Goal: Task Accomplishment & Management: Manage account settings

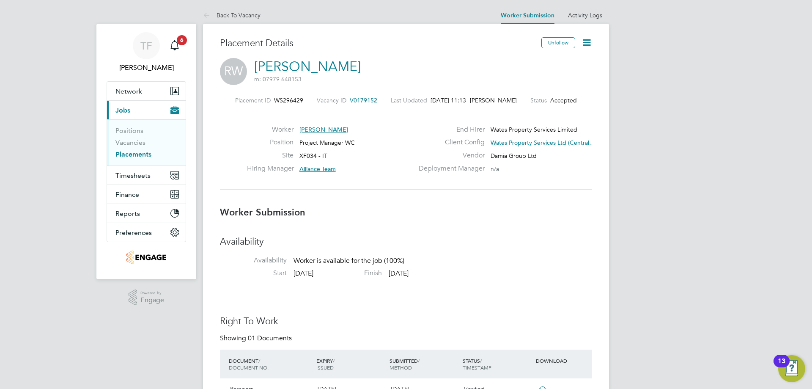
click at [156, 115] on button "Current page: Jobs" at bounding box center [146, 110] width 79 height 19
click at [132, 153] on link "Placements" at bounding box center [133, 154] width 36 height 8
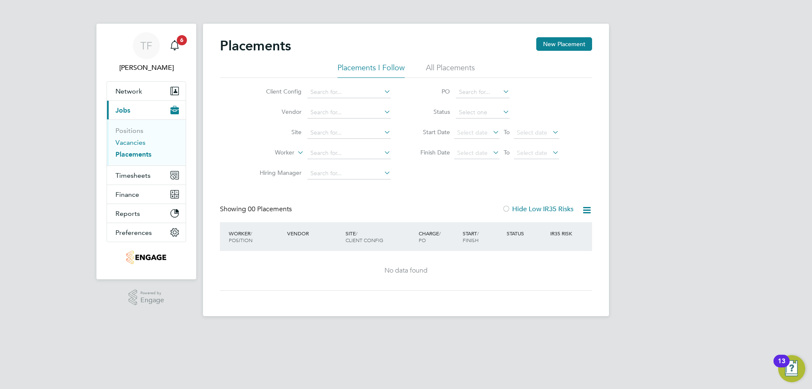
click at [137, 142] on link "Vacancies" at bounding box center [130, 142] width 30 height 8
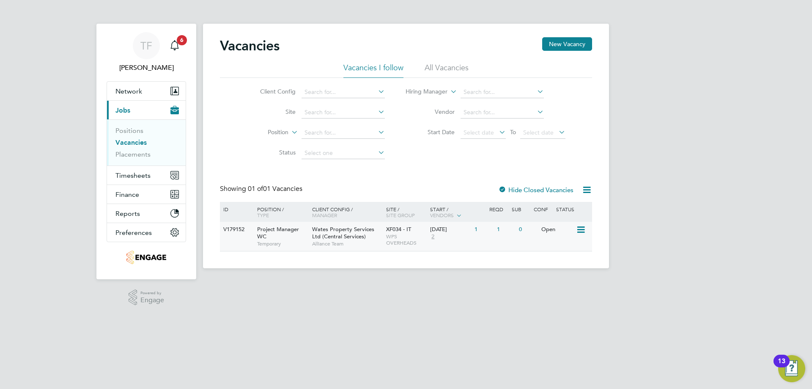
click at [299, 241] on span "Temporary" at bounding box center [282, 243] width 51 height 7
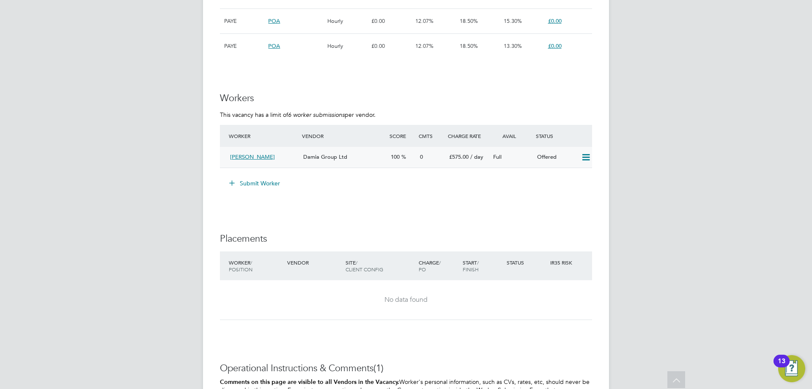
scroll to position [632, 0]
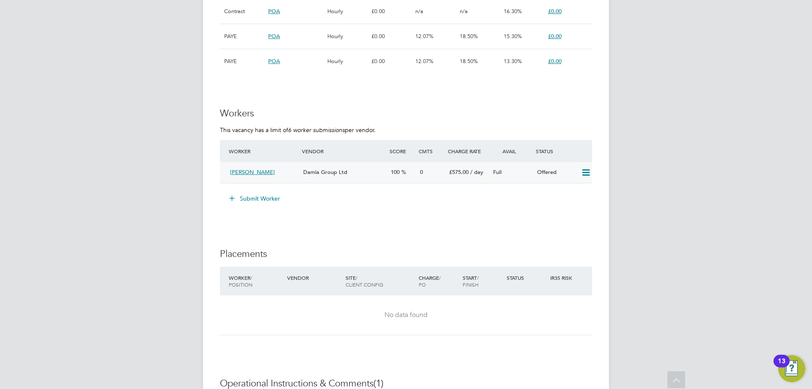
click at [235, 175] on span "[PERSON_NAME]" at bounding box center [252, 171] width 45 height 7
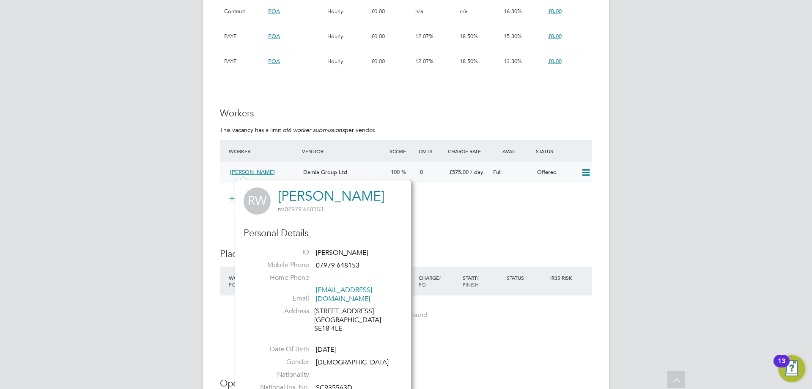
scroll to position [674, 0]
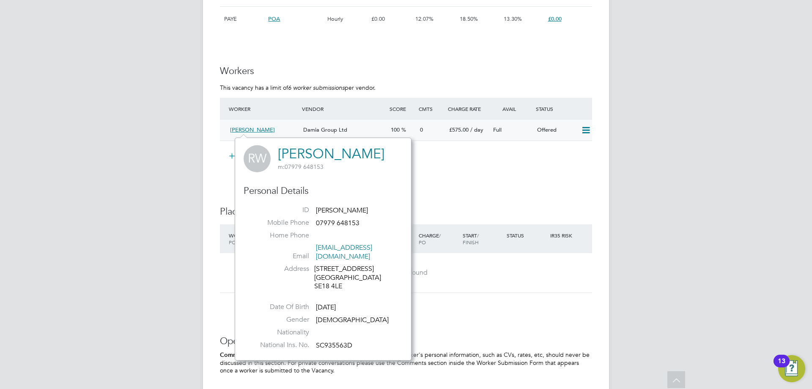
click at [583, 132] on icon at bounding box center [585, 130] width 11 height 7
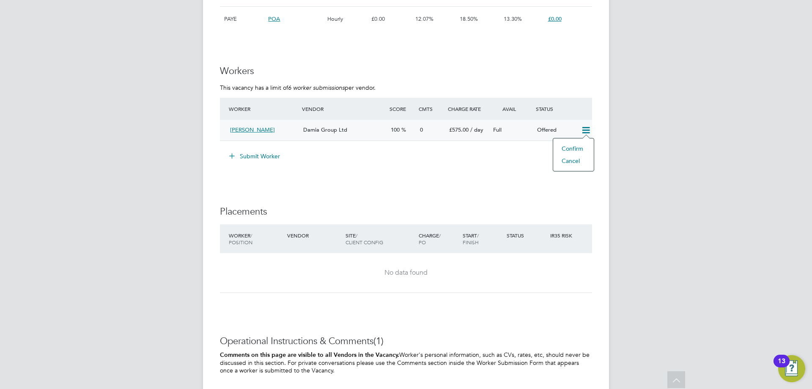
click at [577, 148] on li "Confirm" at bounding box center [573, 148] width 32 height 12
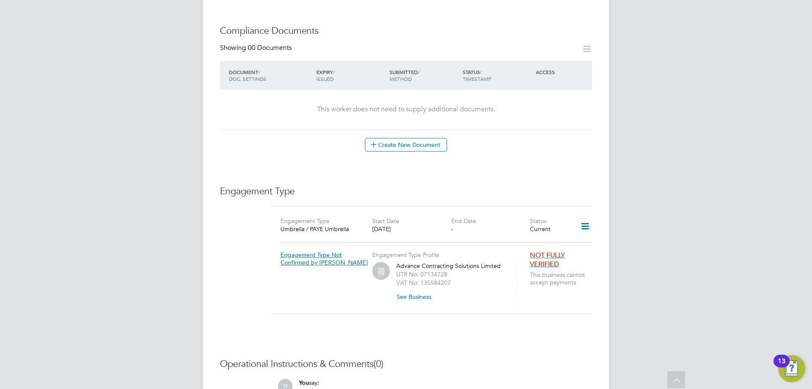
scroll to position [356, 0]
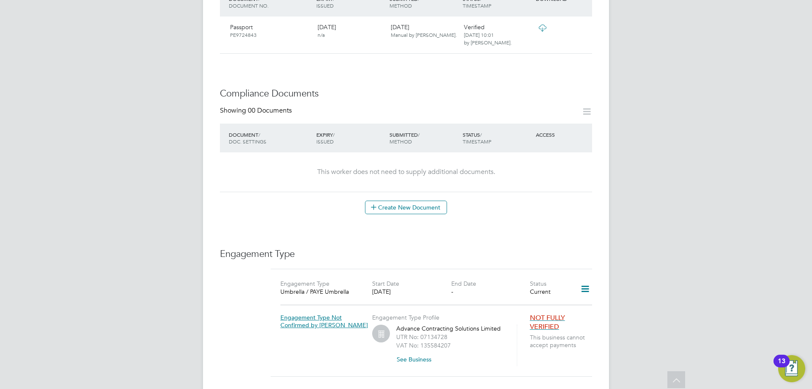
click at [546, 314] on span "NOT FULLY VERIFIED" at bounding box center [547, 321] width 35 height 17
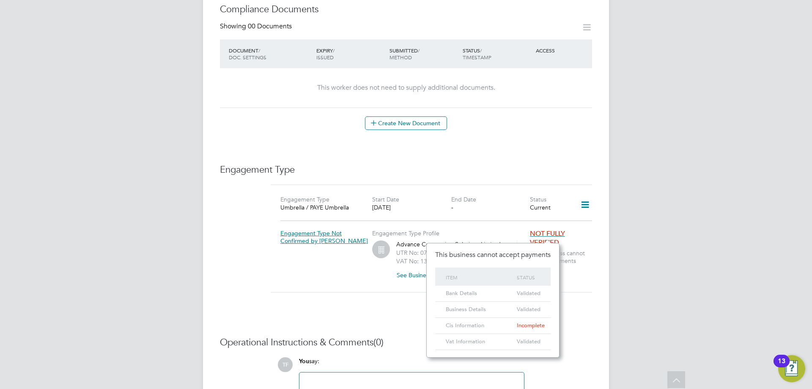
scroll to position [441, 0]
click at [743, 202] on div "TF Tash Fletcher Notifications 6 Applications: Current page: Network Team Membe…" at bounding box center [406, 20] width 812 height 923
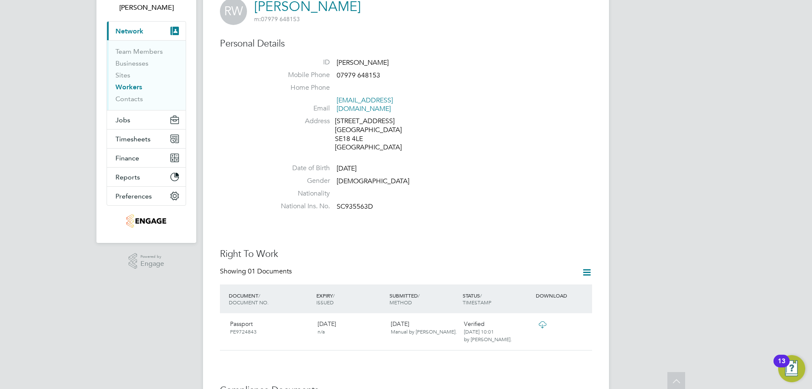
scroll to position [0, 0]
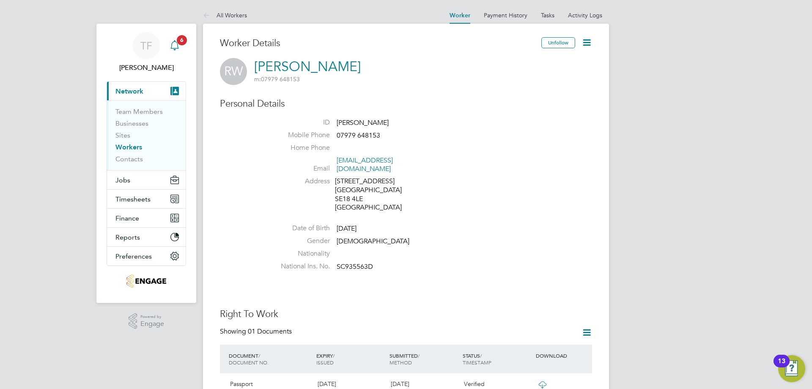
click at [174, 52] on div "Main navigation" at bounding box center [174, 45] width 17 height 17
